Goal: Find specific page/section: Find specific page/section

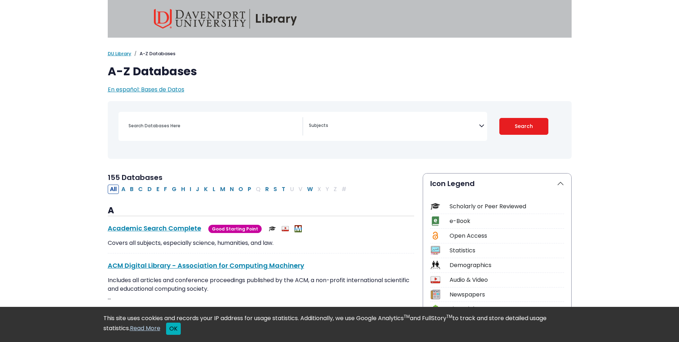
click at [175, 329] on button "OK" at bounding box center [173, 328] width 15 height 12
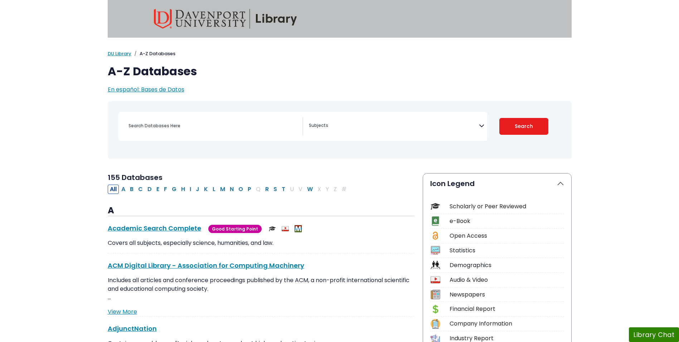
click at [250, 189] on button "P" at bounding box center [250, 188] width 8 height 9
select select "Database Subject Filter"
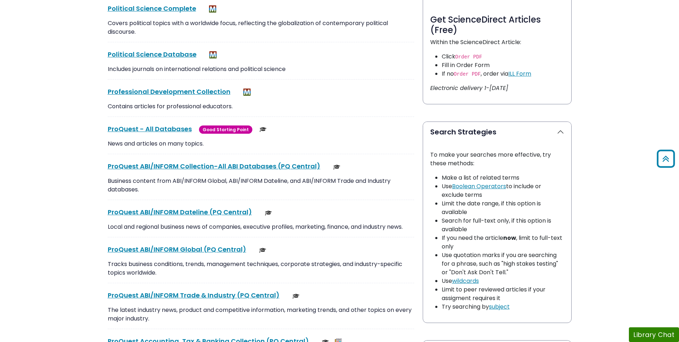
scroll to position [405, 0]
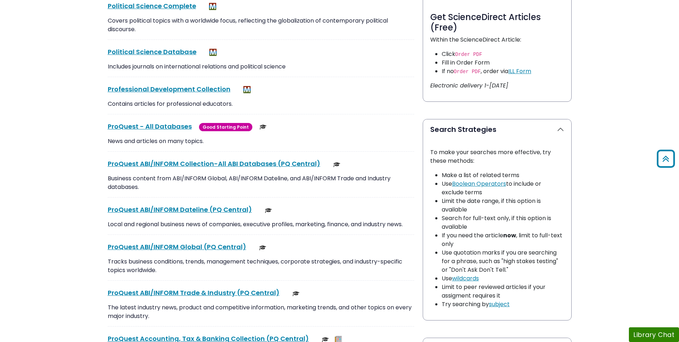
click at [160, 129] on link "ProQuest - All Databases This link opens in a new window" at bounding box center [150, 126] width 84 height 9
